Goal: Transaction & Acquisition: Purchase product/service

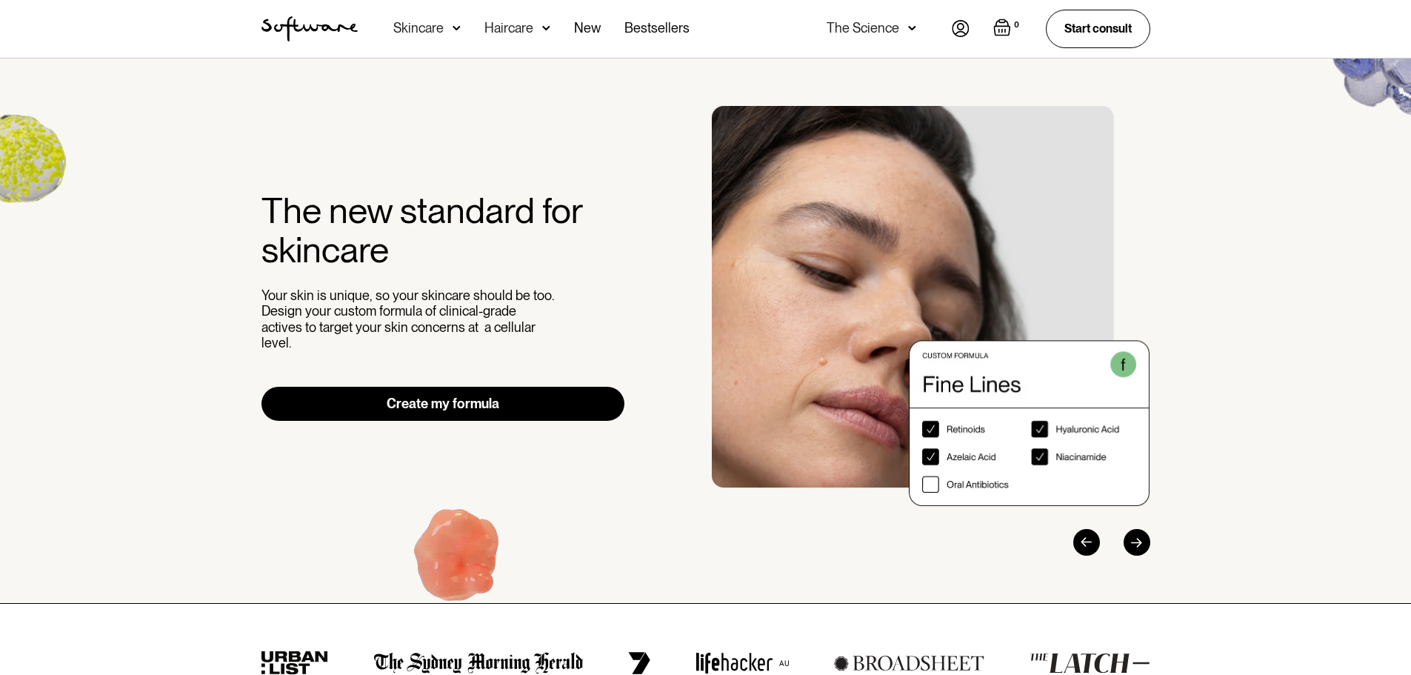
click at [30, 141] on img at bounding box center [12, 152] width 193 height 187
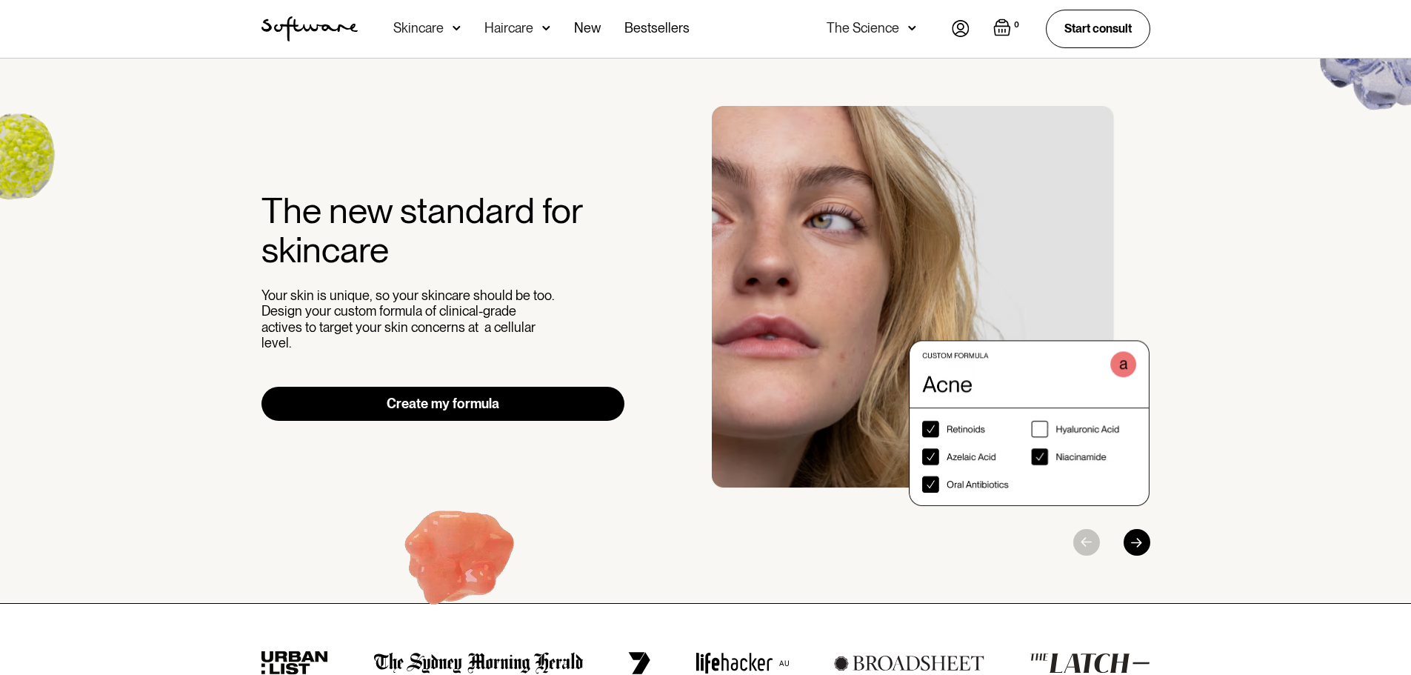
click at [1130, 542] on div "Next slide" at bounding box center [1136, 542] width 27 height 27
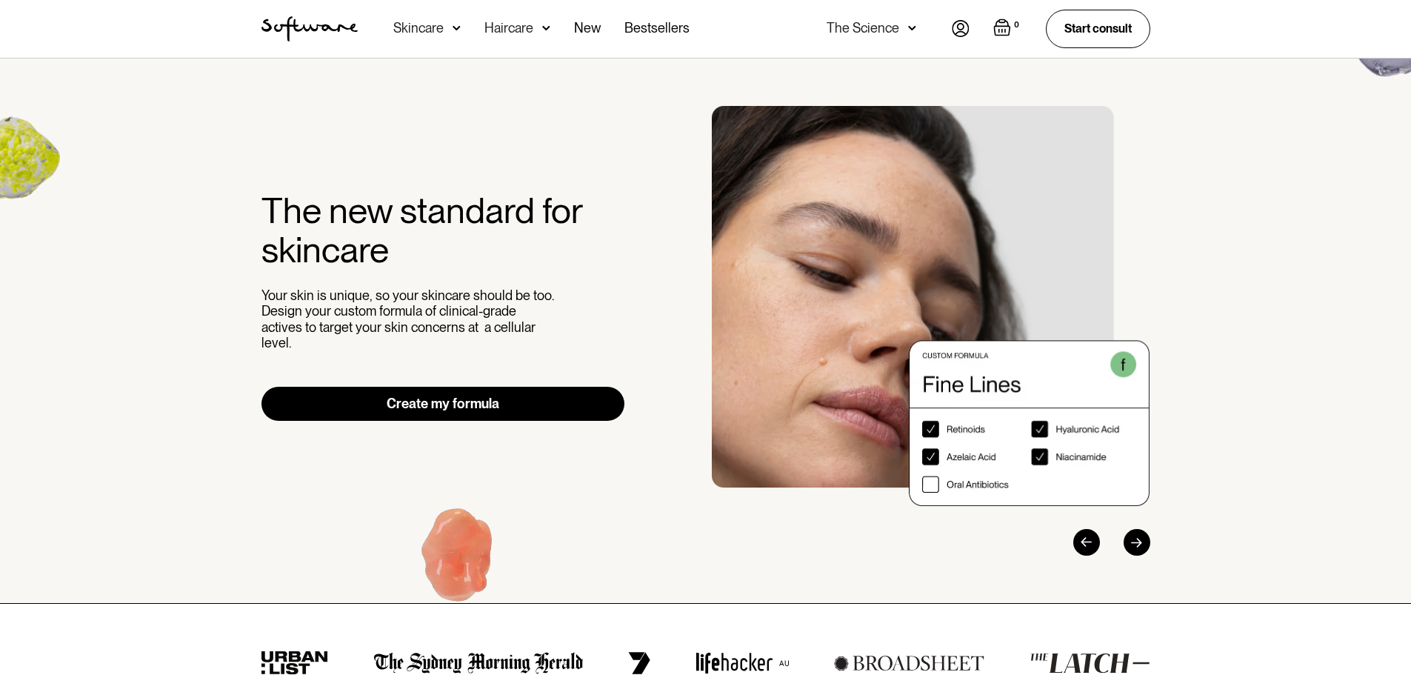
click at [1130, 542] on div "Next slide" at bounding box center [1136, 542] width 27 height 27
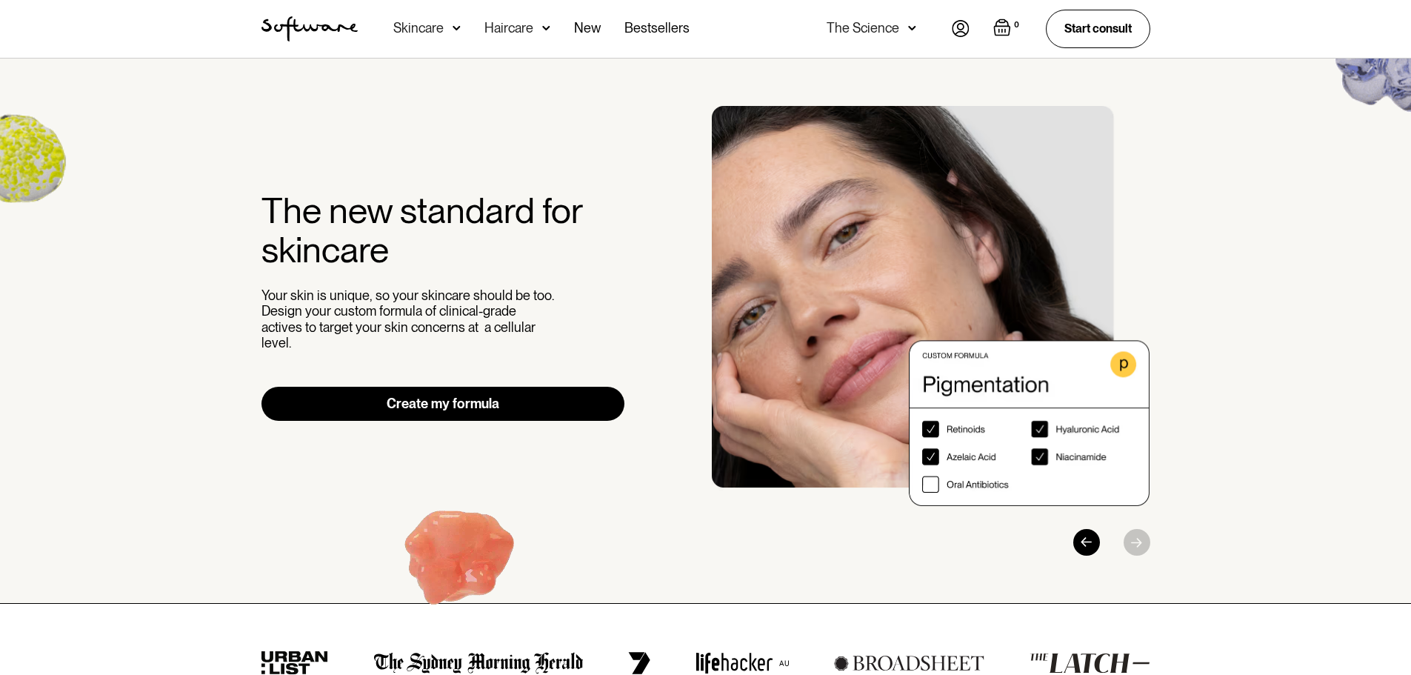
click at [904, 39] on div "The Science" at bounding box center [872, 29] width 90 height 58
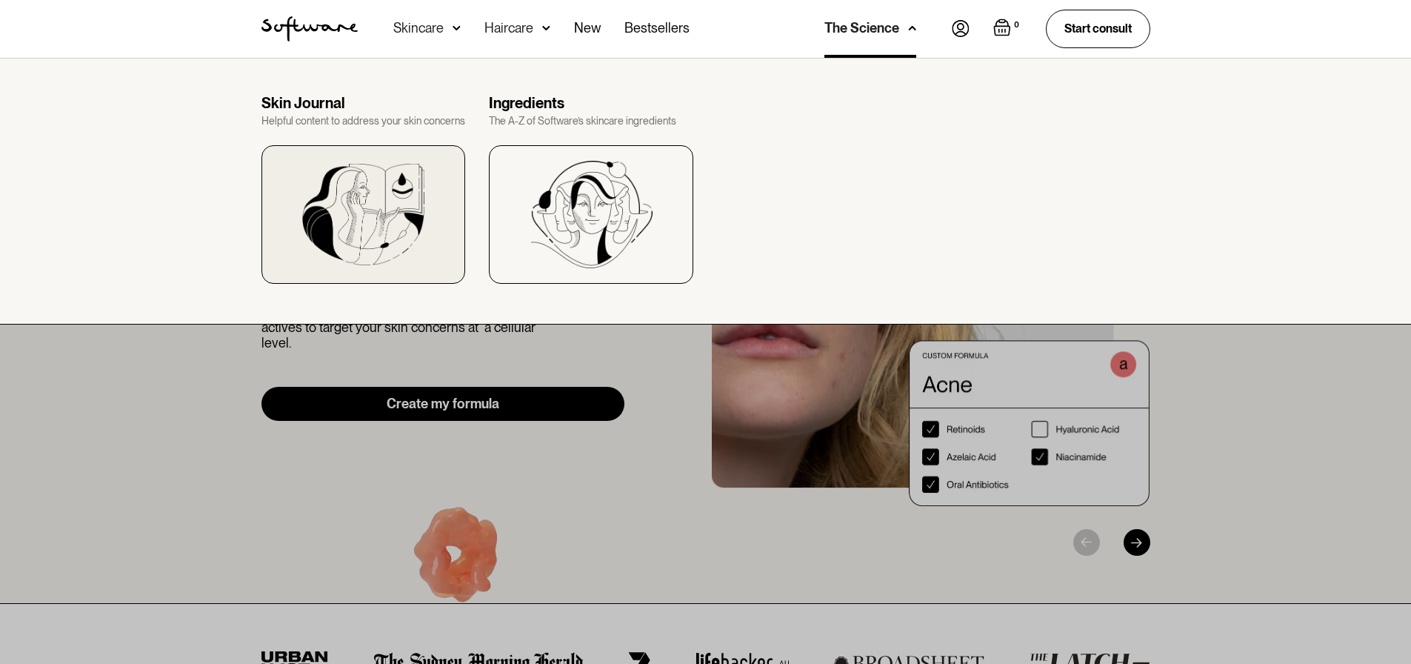
click at [364, 227] on img at bounding box center [362, 214] width 121 height 101
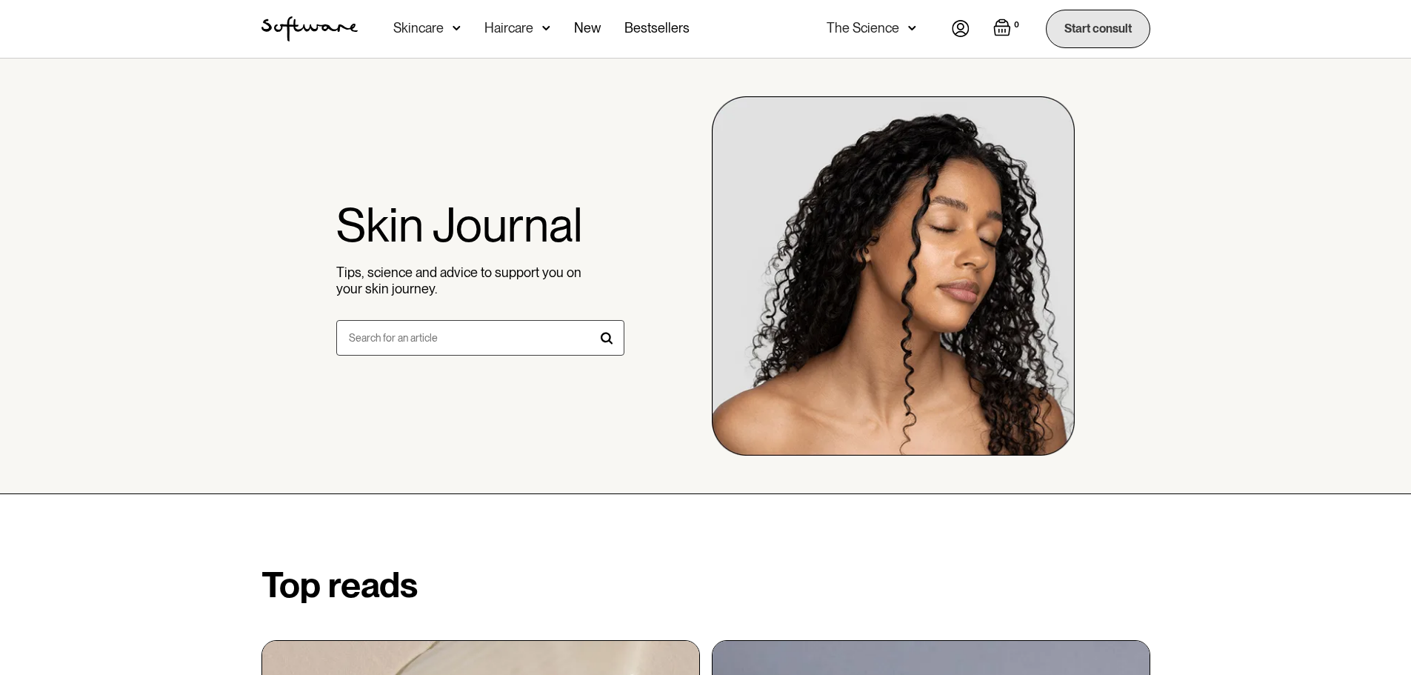
click at [1108, 23] on link "Start consult" at bounding box center [1098, 29] width 104 height 38
